Goal: Task Accomplishment & Management: Complete application form

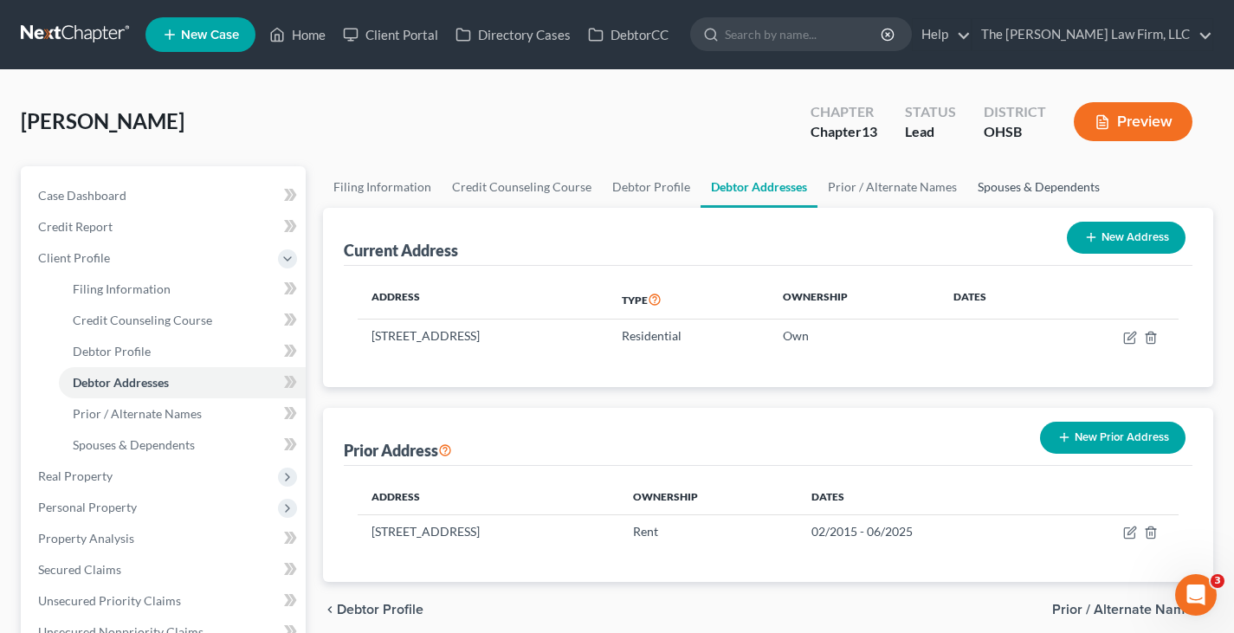
click at [1000, 187] on link "Spouses & Dependents" at bounding box center [1039, 187] width 143 height 42
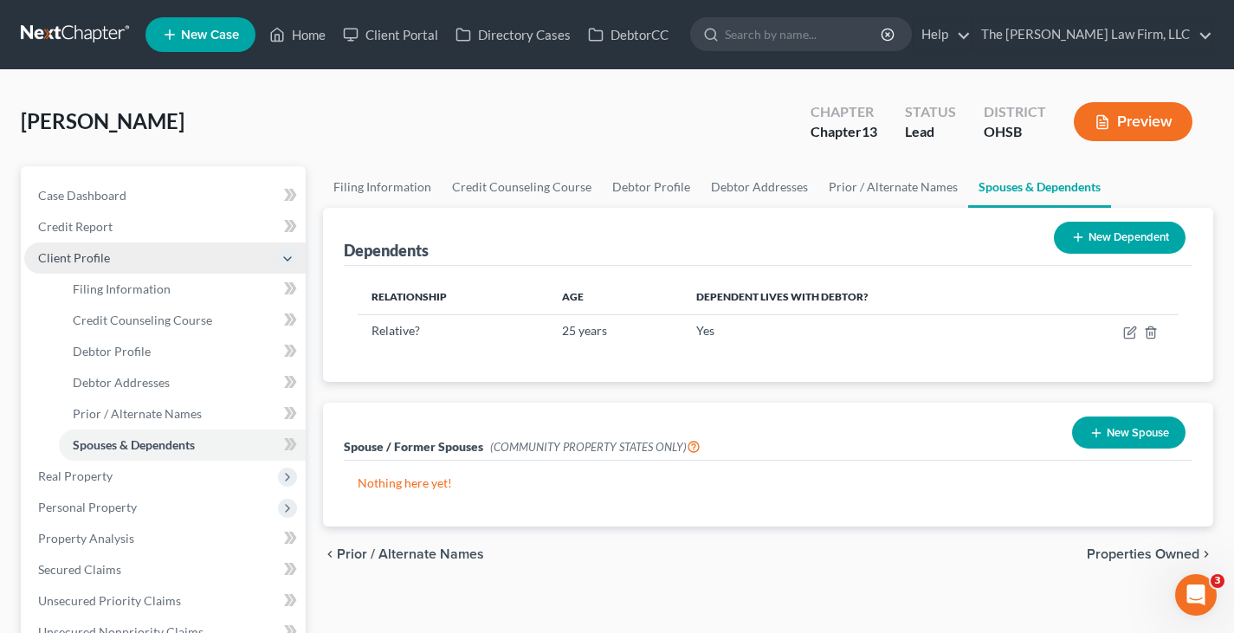
click at [111, 262] on span "Client Profile" at bounding box center [165, 258] width 282 height 31
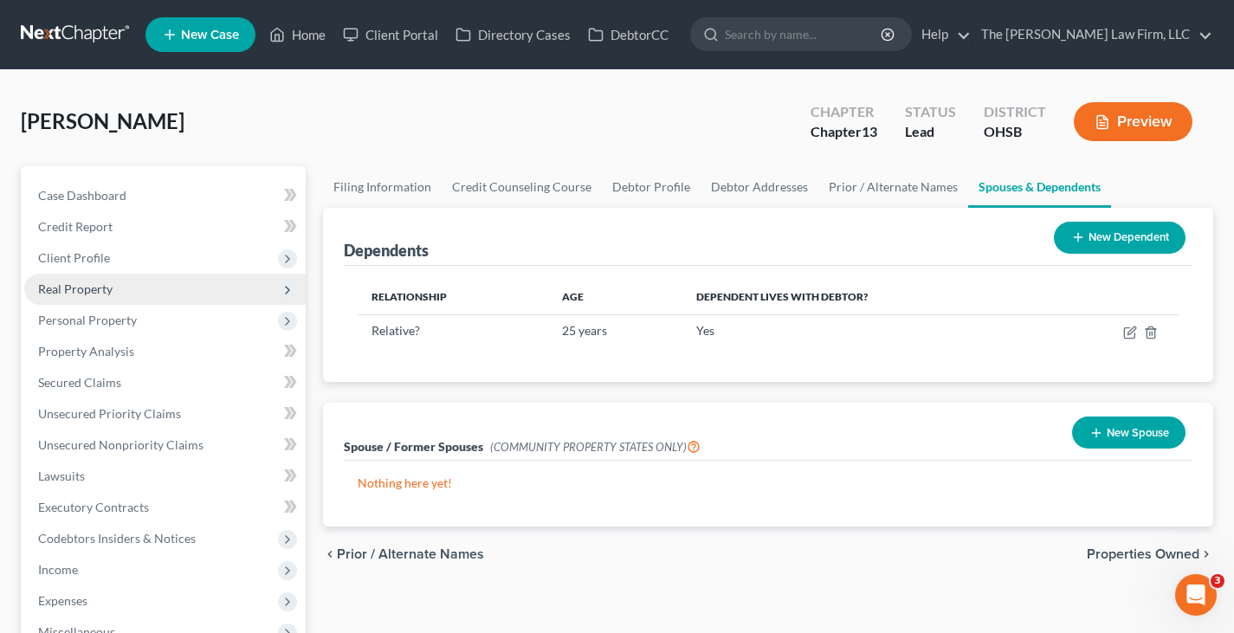
click at [132, 295] on span "Real Property" at bounding box center [165, 289] width 282 height 31
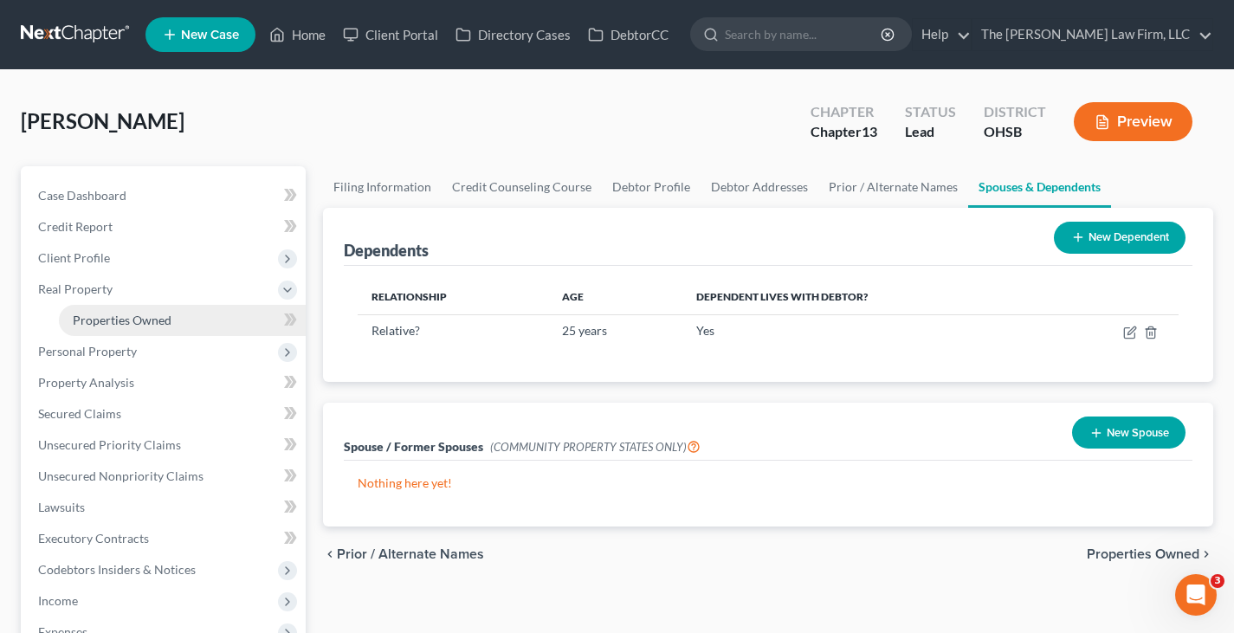
click at [145, 323] on span "Properties Owned" at bounding box center [122, 320] width 99 height 15
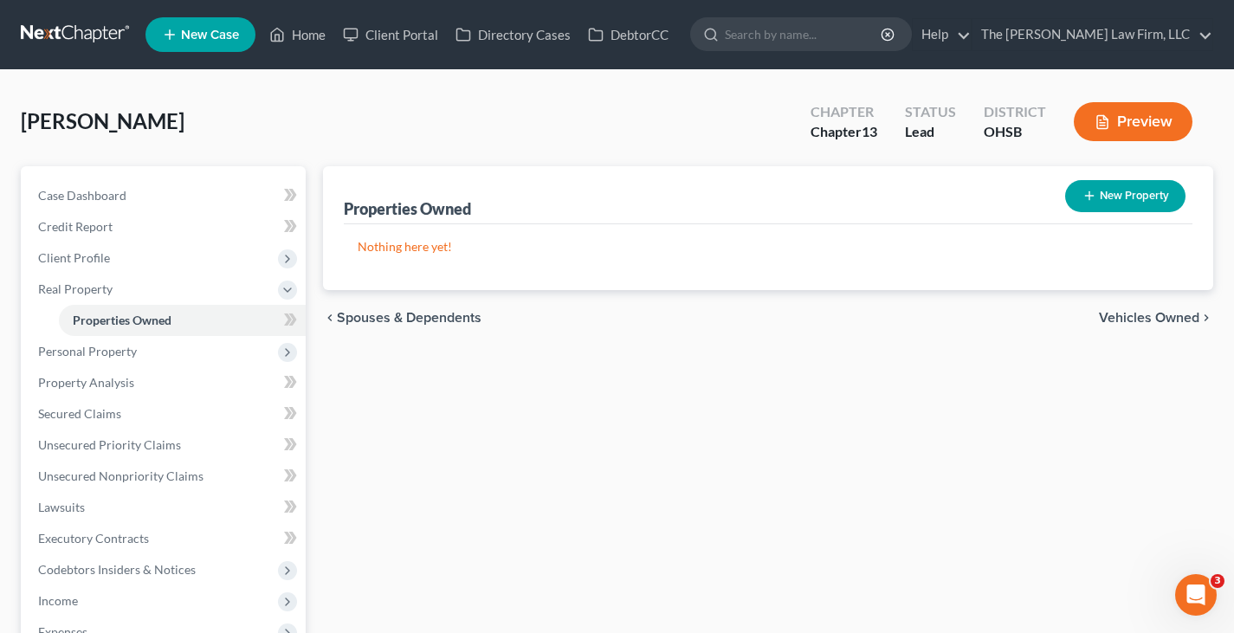
click at [1090, 192] on line "button" at bounding box center [1090, 196] width 0 height 8
select select "36"
select select "24"
select select "0"
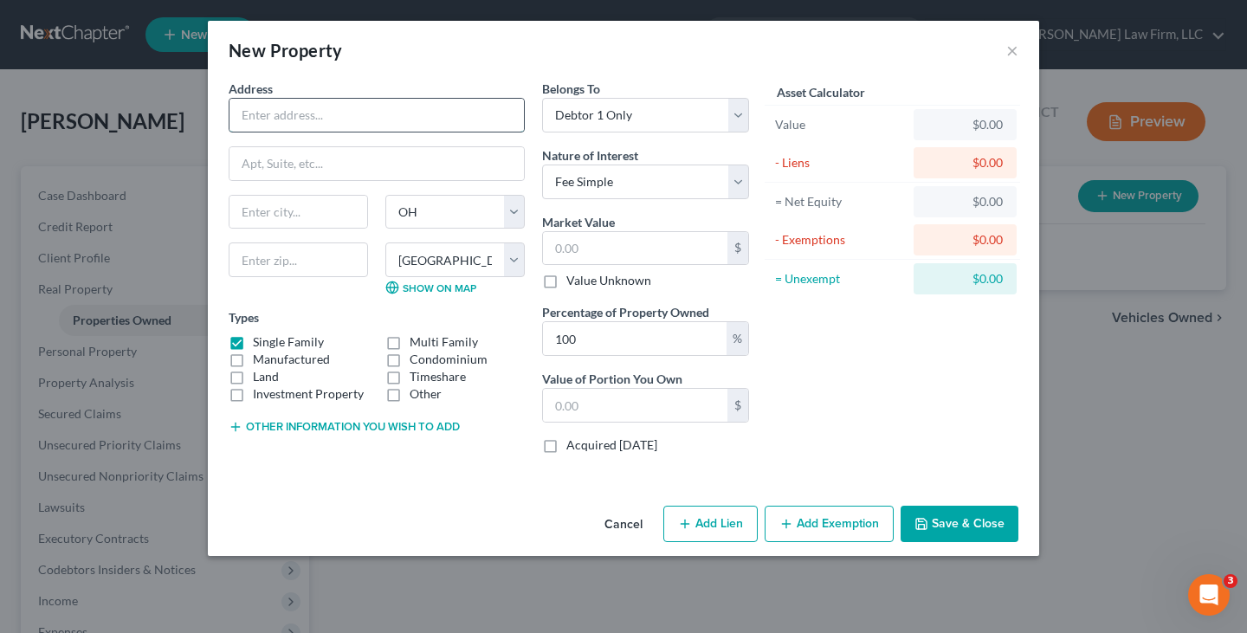
click at [339, 109] on input "text" at bounding box center [377, 115] width 295 height 33
type input "[STREET_ADDRESS]"
click at [321, 260] on input "text" at bounding box center [298, 260] width 139 height 35
type input "43229"
type input "Columbus"
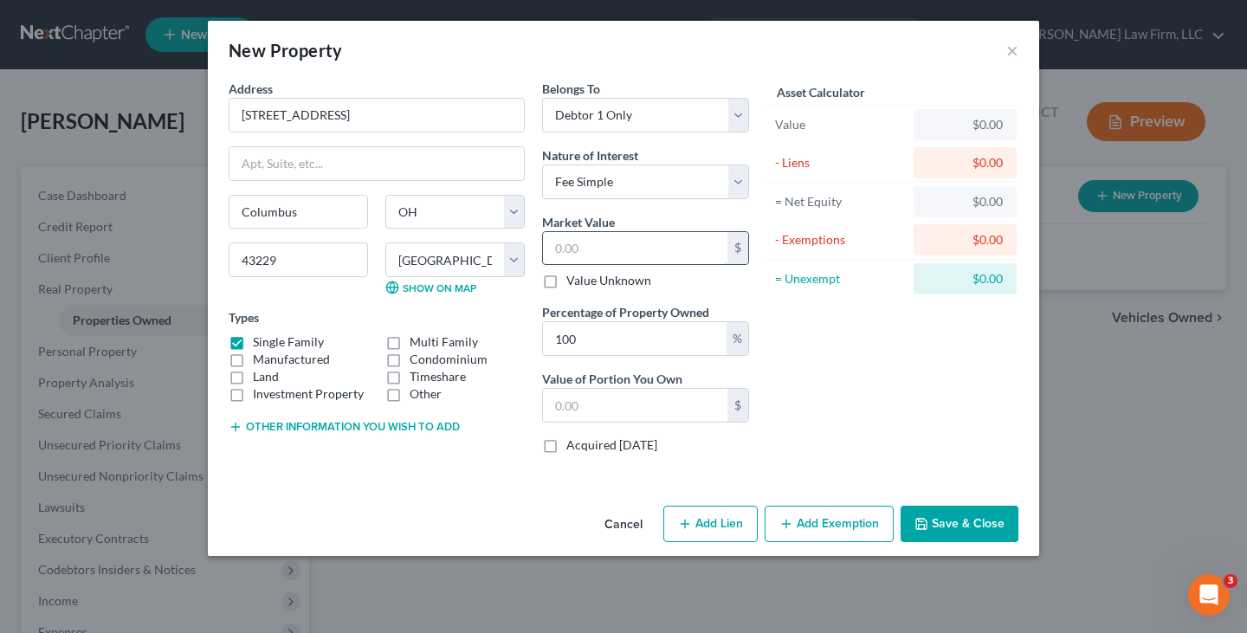
click at [563, 248] on input "text" at bounding box center [635, 248] width 185 height 33
click at [573, 251] on input "text" at bounding box center [635, 248] width 185 height 33
type input "9"
type input "9.00"
type input "98"
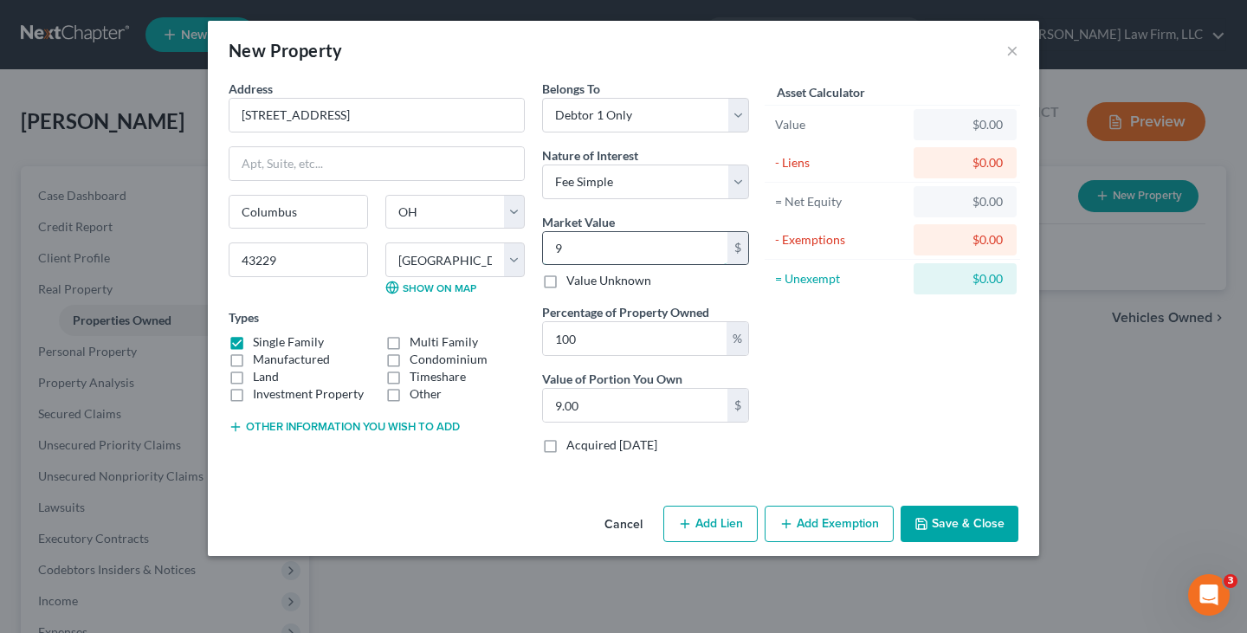
type input "98.00"
type input "981"
type input "981.00"
type input "9810"
type input "9,810.00"
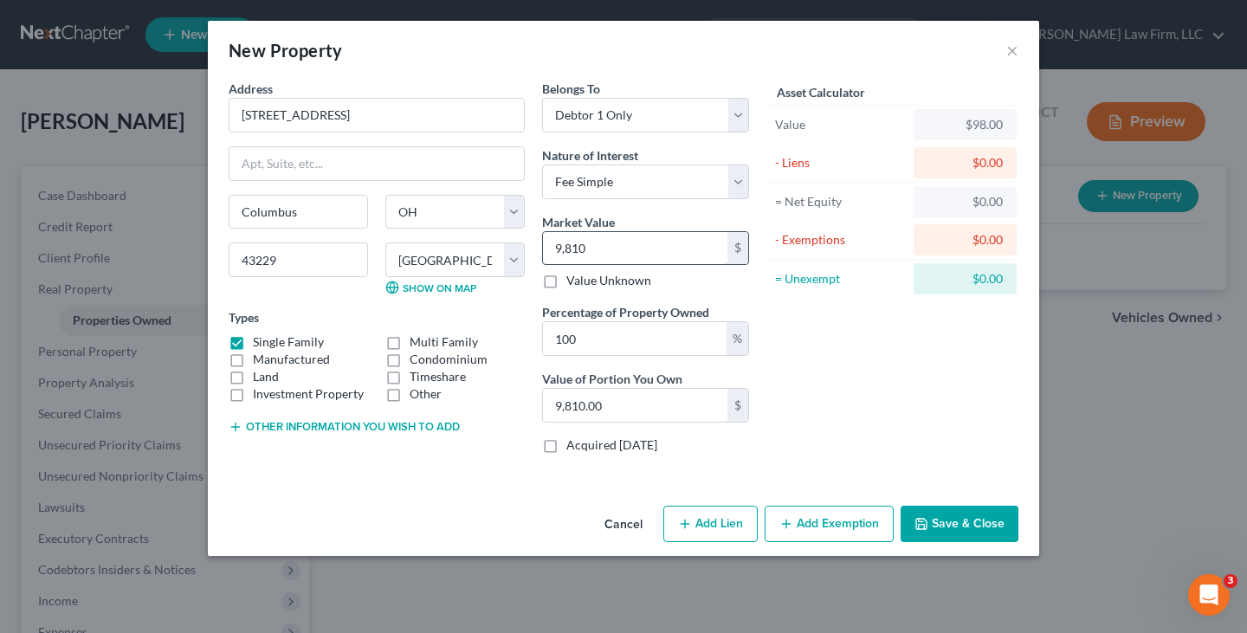
type input "9,8100"
type input "98,100.00"
type input "98,100"
click at [938, 527] on button "Save & Close" at bounding box center [960, 524] width 118 height 36
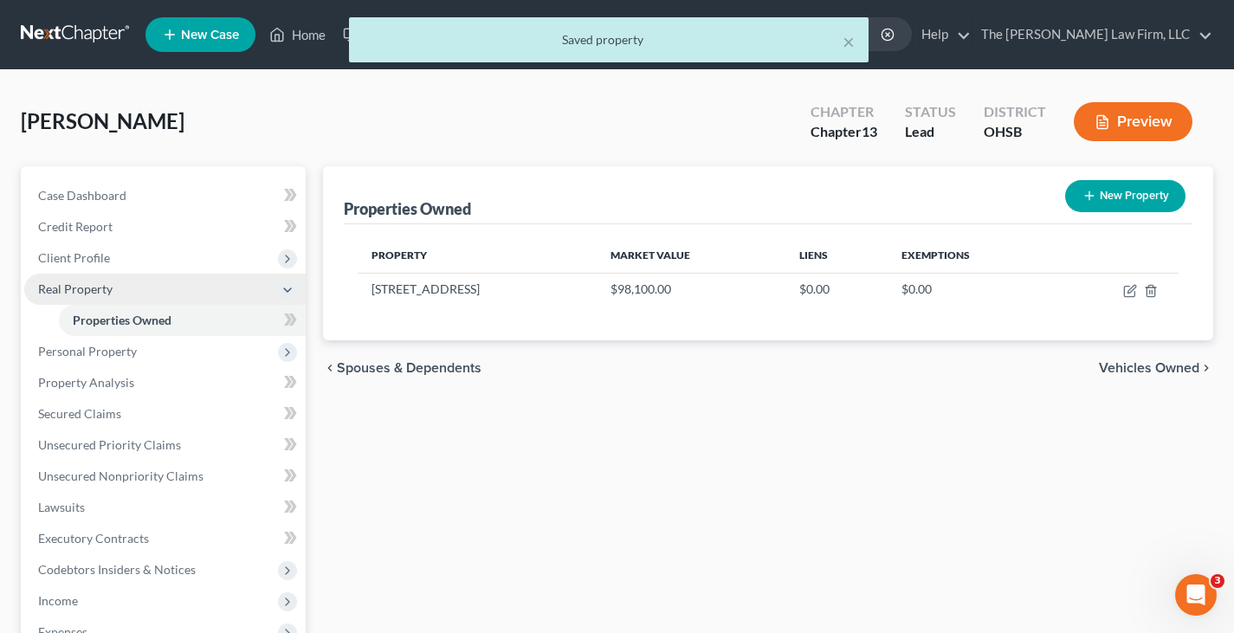
click at [139, 289] on span "Real Property" at bounding box center [165, 289] width 282 height 31
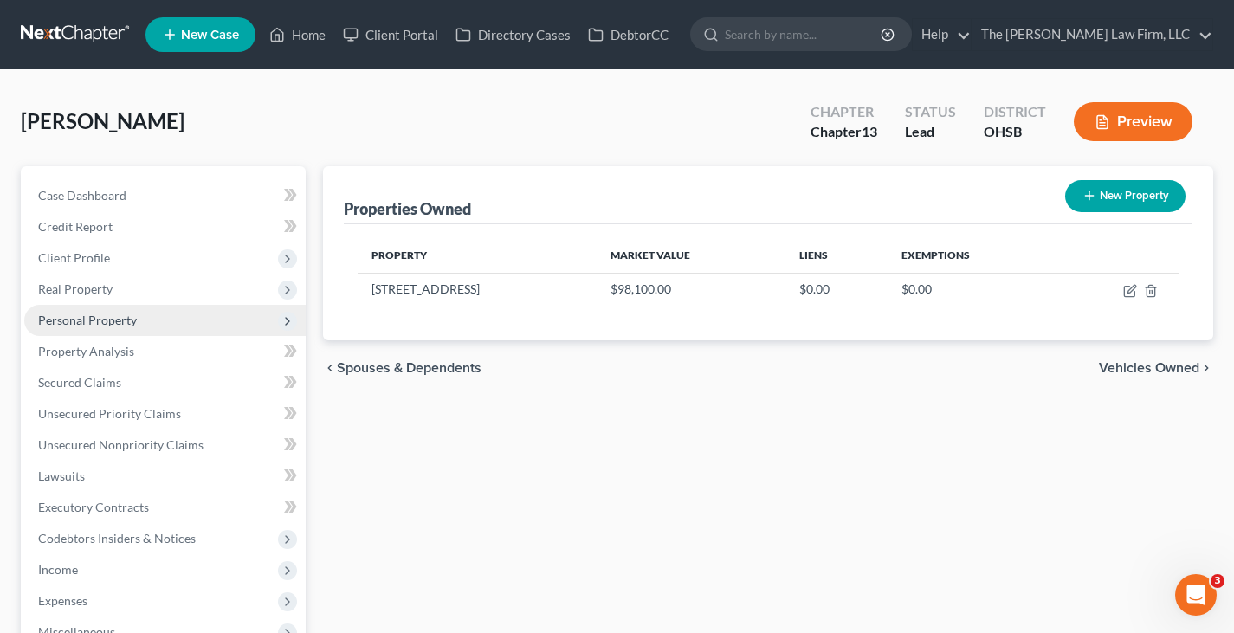
click at [102, 323] on span "Personal Property" at bounding box center [87, 320] width 99 height 15
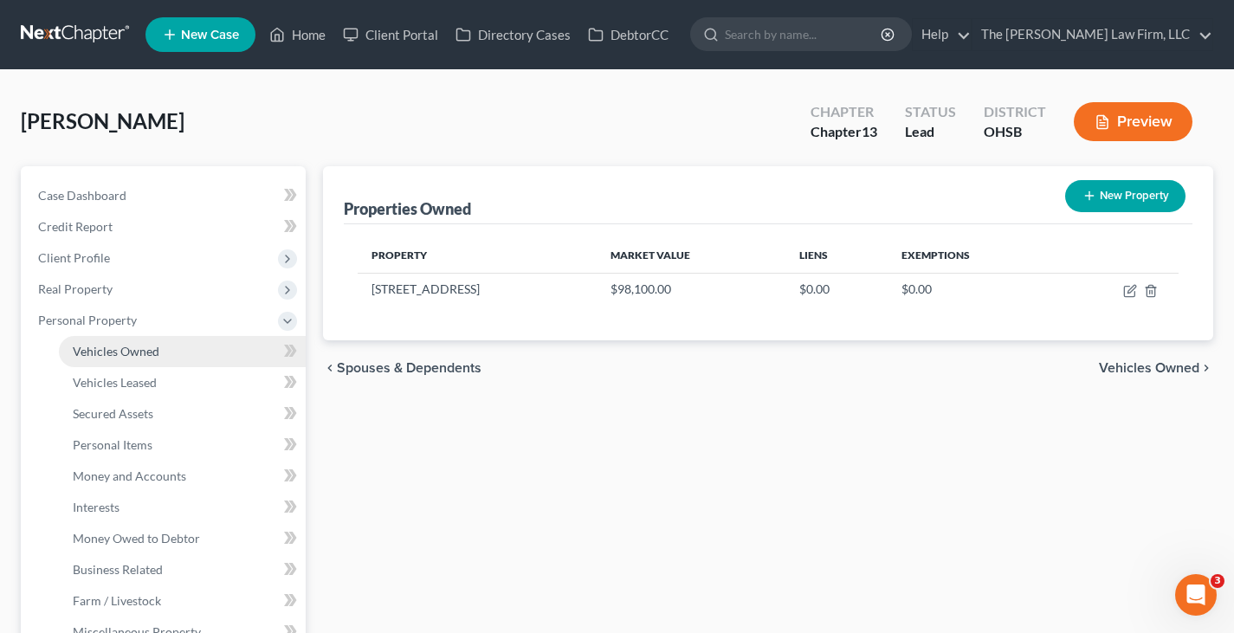
click at [122, 353] on span "Vehicles Owned" at bounding box center [116, 351] width 87 height 15
